Goal: Transaction & Acquisition: Purchase product/service

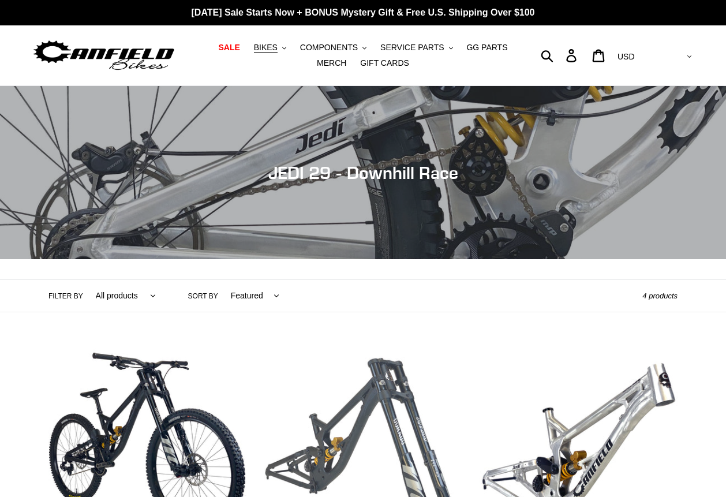
scroll to position [289, 0]
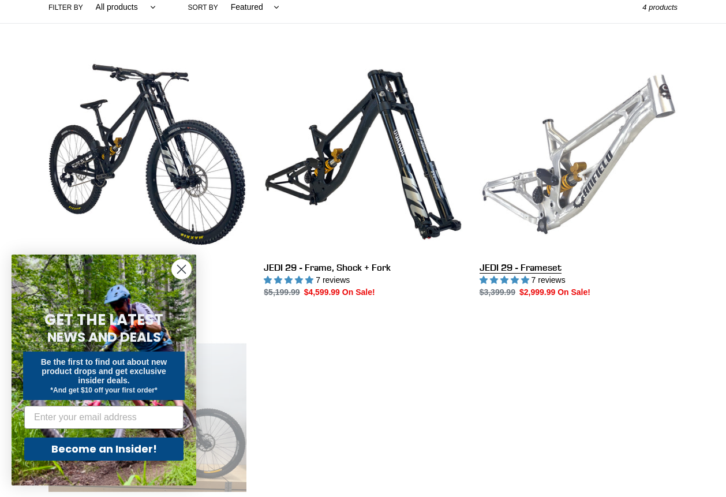
click at [586, 136] on link "JEDI 29 - Frameset" at bounding box center [579, 176] width 198 height 243
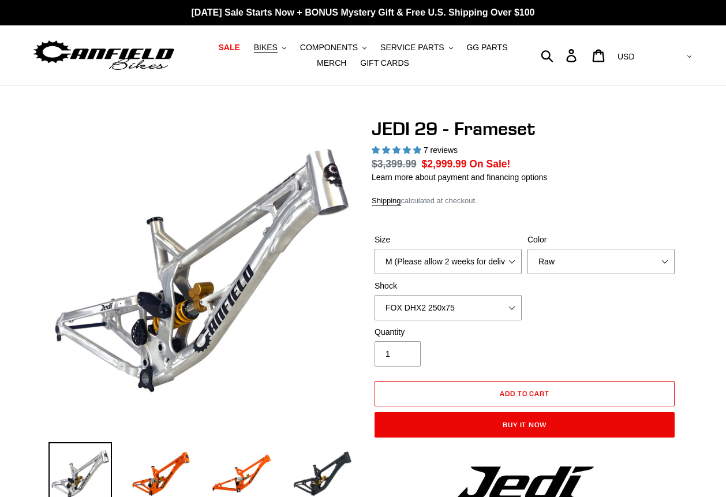
select select "highest-rating"
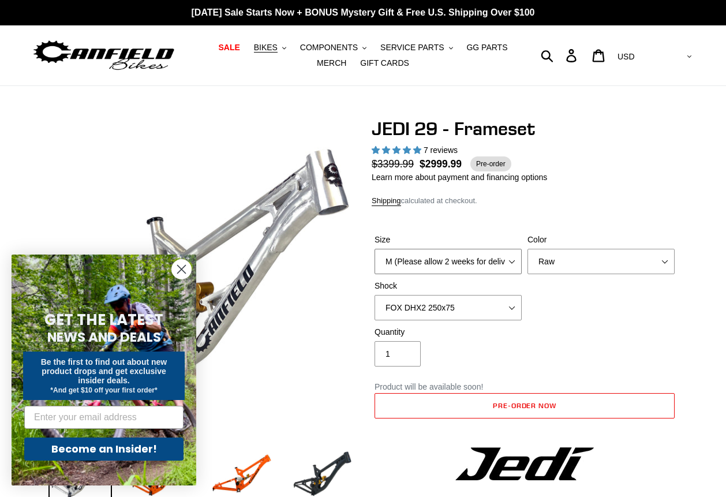
click at [455, 271] on select "M (Please allow 2 weeks for delivery) L (Please allow 2 weeks for delivery) XL" at bounding box center [448, 261] width 147 height 25
select select "L (Please allow 2 weeks for delivery)"
click at [375, 249] on select "M (Please allow 2 weeks for delivery) L (Please allow 2 weeks for delivery) XL" at bounding box center [448, 261] width 147 height 25
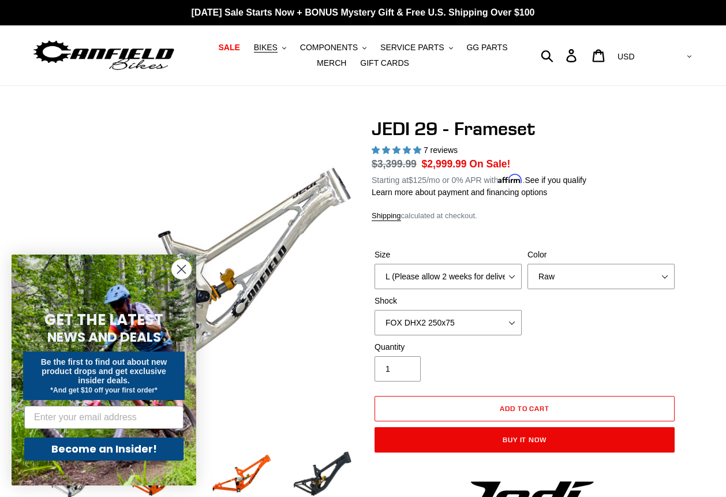
drag, startPoint x: 180, startPoint y: 267, endPoint x: 253, endPoint y: 194, distance: 102.8
click at [180, 268] on icon "Close dialog" at bounding box center [182, 269] width 8 height 8
